Goal: Transaction & Acquisition: Purchase product/service

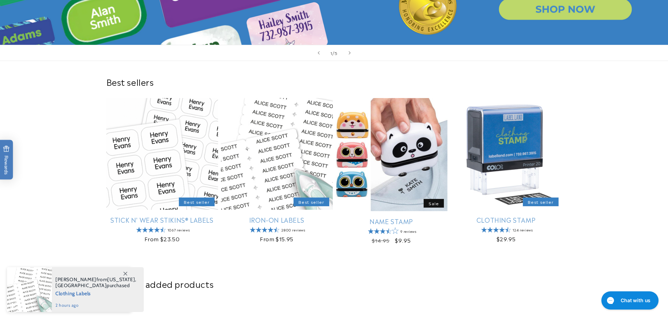
click at [581, 230] on div "Best sellers Stick N' Wear Stikins® Labels Best seller Stick N' Wear Stikins® L…" at bounding box center [334, 162] width 668 height 202
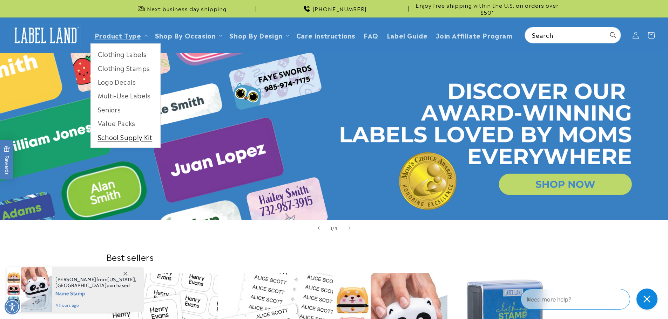
click at [120, 134] on link "School Supply Kit" at bounding box center [125, 137] width 69 height 14
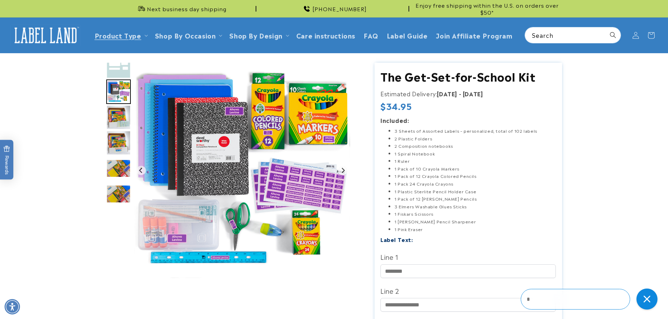
click at [300, 190] on img "Gallery Viewer" at bounding box center [242, 171] width 216 height 216
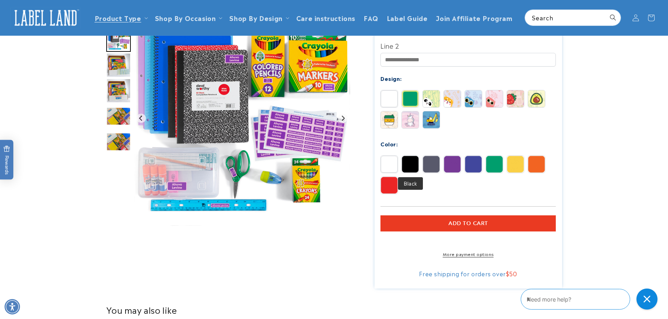
scroll to position [140, 0]
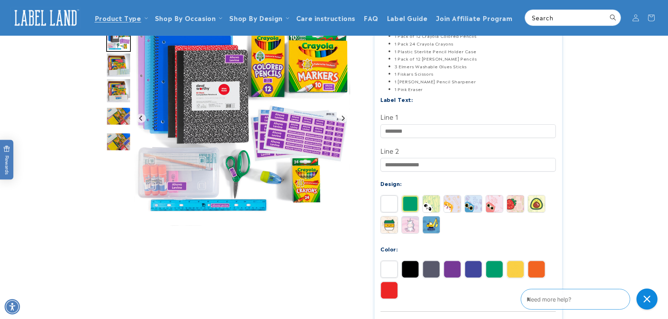
click at [402, 191] on div "Label Text: Line 1 Line 2" at bounding box center [467, 202] width 175 height 215
click at [408, 199] on img at bounding box center [410, 204] width 17 height 17
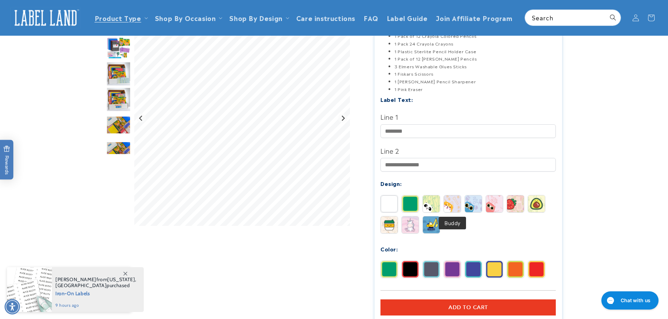
click at [460, 205] on img at bounding box center [452, 204] width 17 height 17
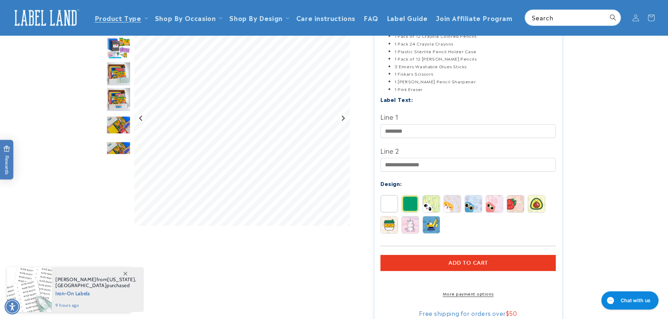
click at [437, 215] on div "Solid Border Spots Buddy Blinky" at bounding box center [469, 216] width 179 height 42
click at [424, 201] on img at bounding box center [431, 204] width 17 height 17
click at [420, 205] on div "Solid Border Spots Buddy Blinky" at bounding box center [469, 216] width 179 height 42
click at [410, 199] on img at bounding box center [410, 204] width 17 height 17
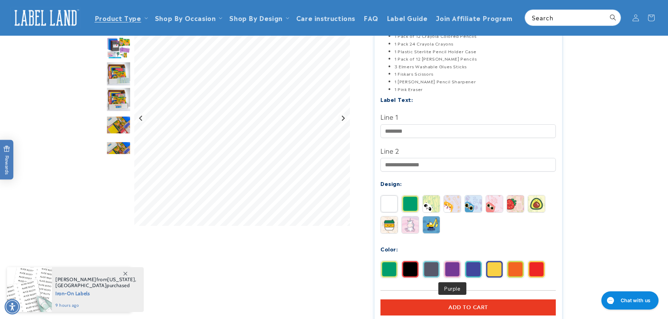
click at [452, 270] on img at bounding box center [452, 269] width 17 height 17
click at [539, 271] on img at bounding box center [536, 269] width 17 height 17
click at [121, 70] on img "Go to slide 4" at bounding box center [118, 74] width 25 height 25
